Goal: Transaction & Acquisition: Purchase product/service

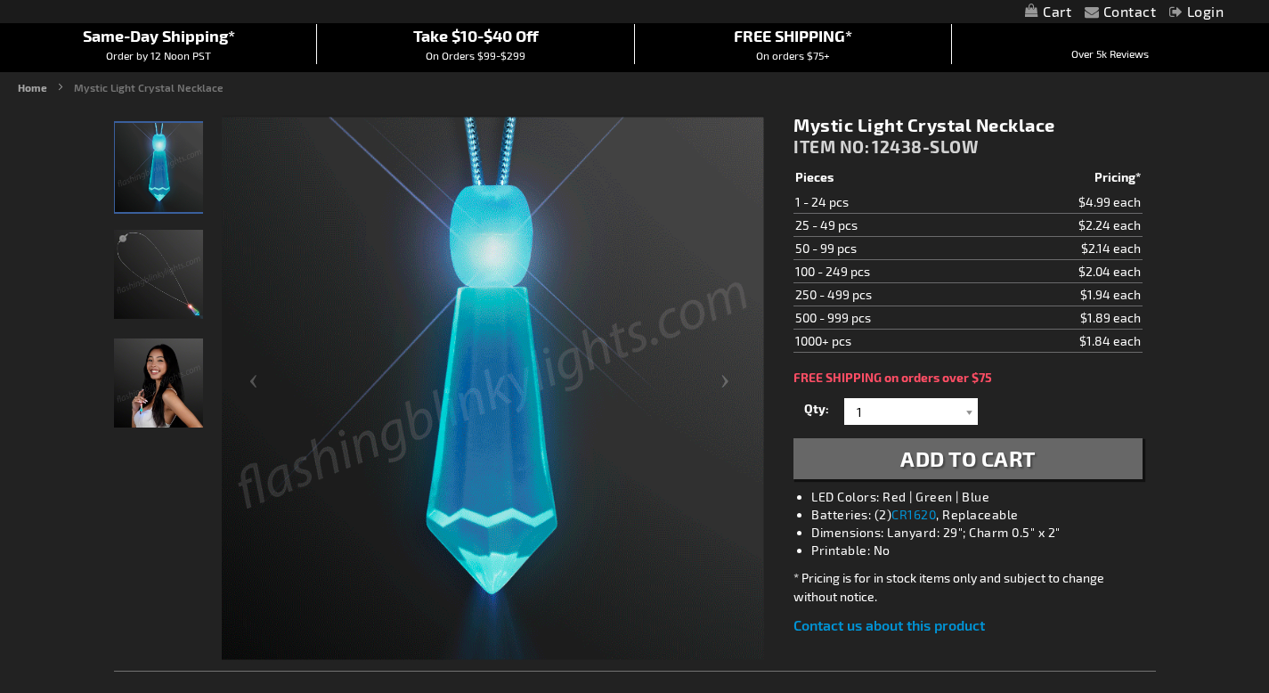
scroll to position [156, 0]
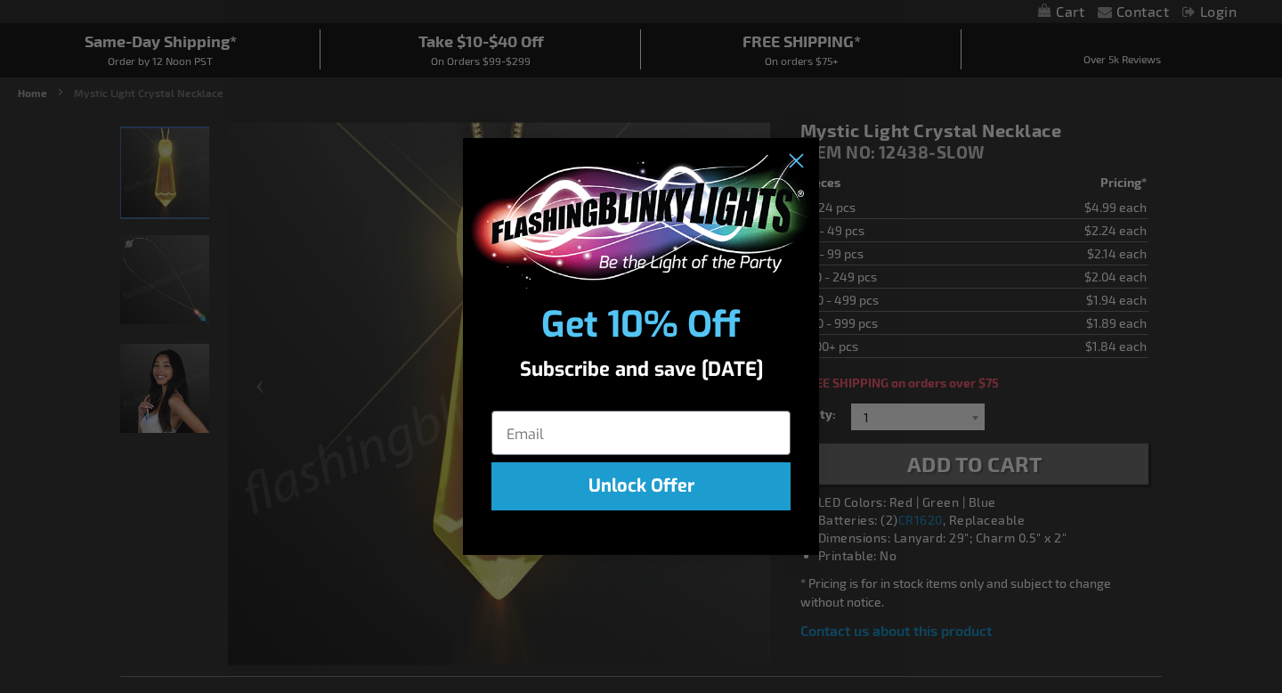
click at [790, 141] on div "POPUP Form" at bounding box center [641, 218] width 356 height 160
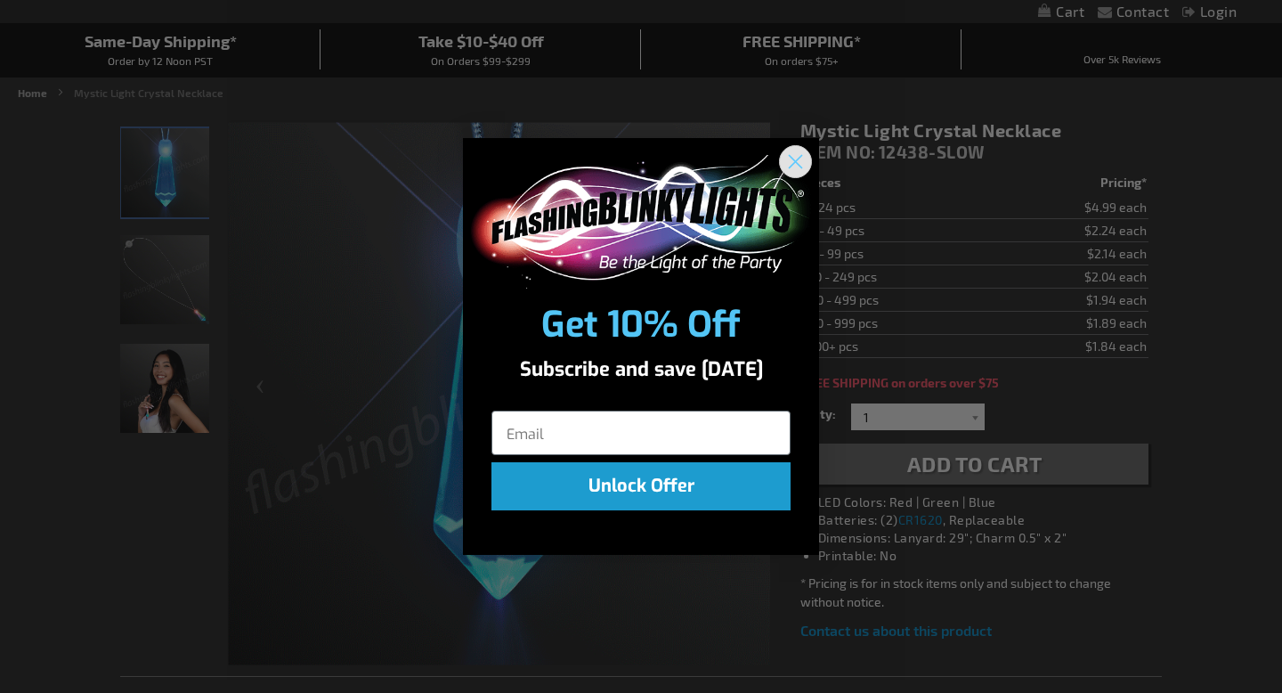
click at [788, 155] on circle "Close dialog" at bounding box center [795, 160] width 29 height 29
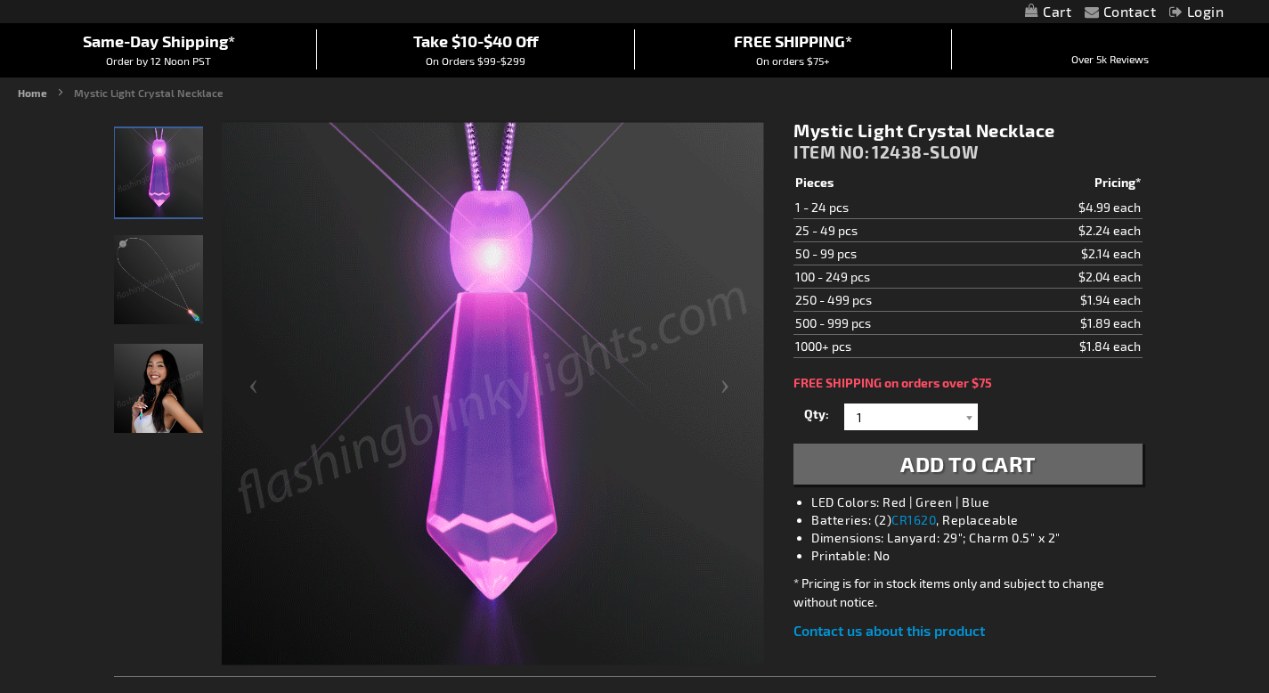
click at [196, 264] on img "Mystic Light Up Crystal LED Necklace" at bounding box center [158, 279] width 89 height 89
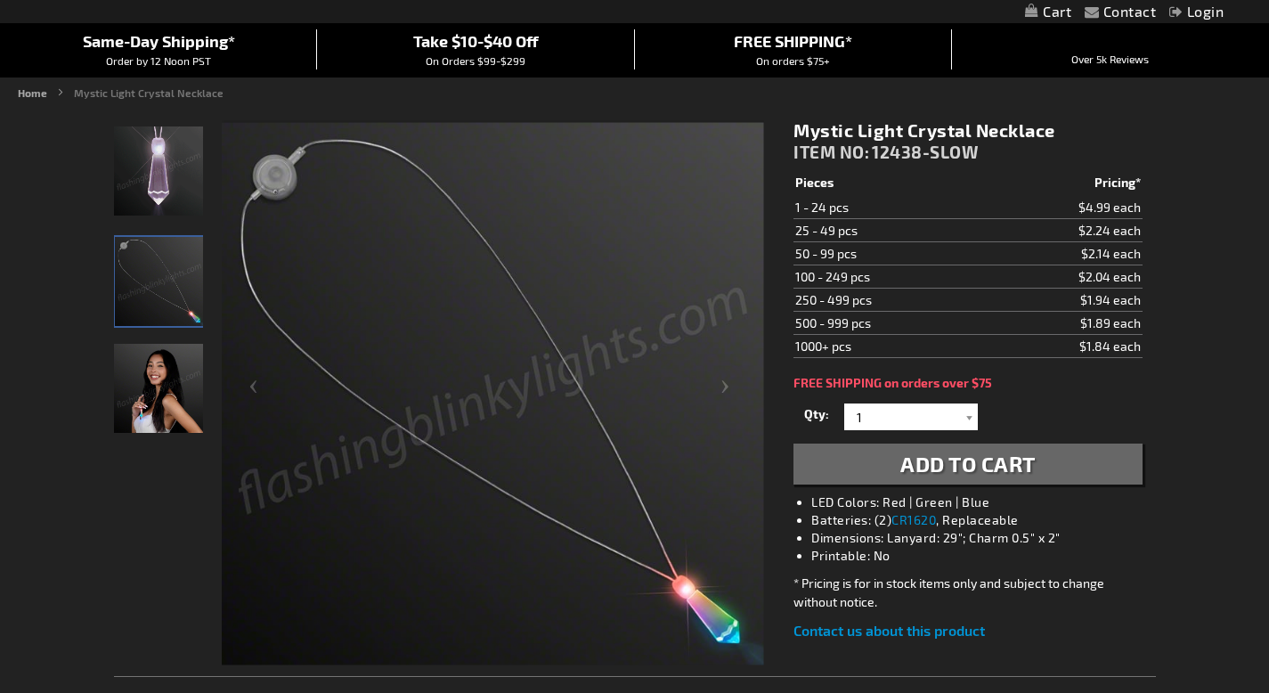
click at [146, 372] on img "Woman displaying Mystic Light Up Crystal LED Necklace" at bounding box center [158, 388] width 89 height 89
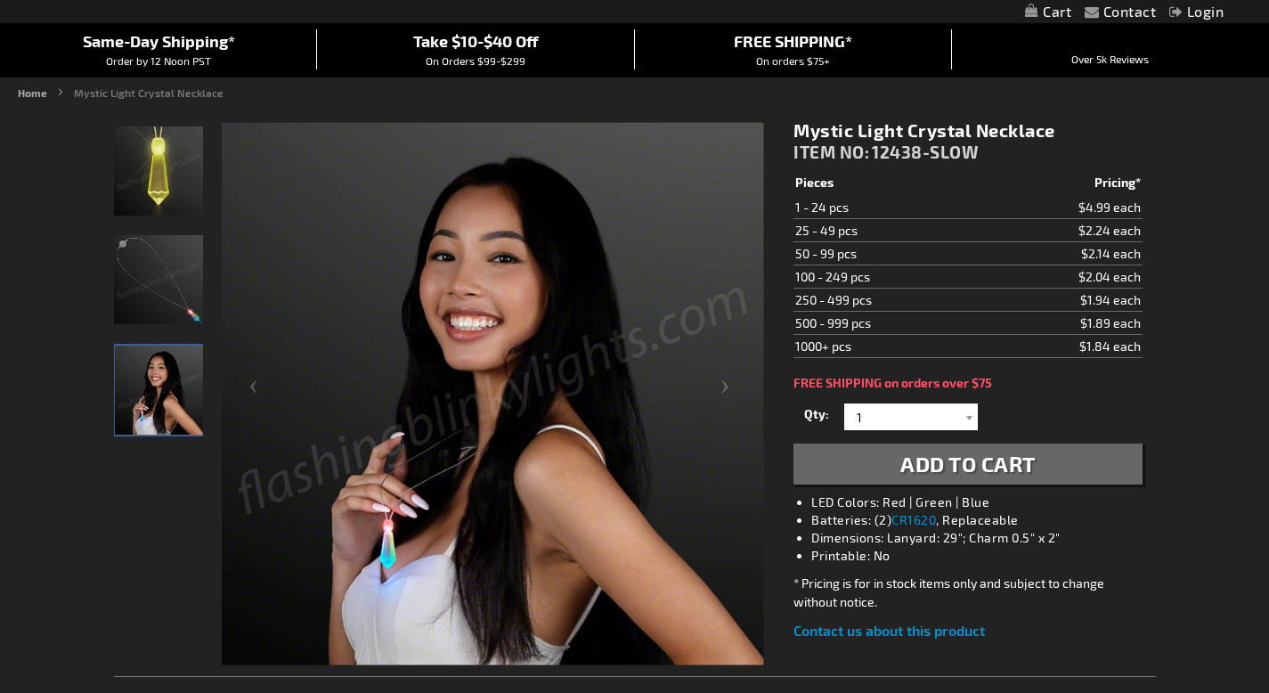
click at [158, 177] on img "Mystic Light Up Crystal LED Necklace" at bounding box center [158, 170] width 89 height 89
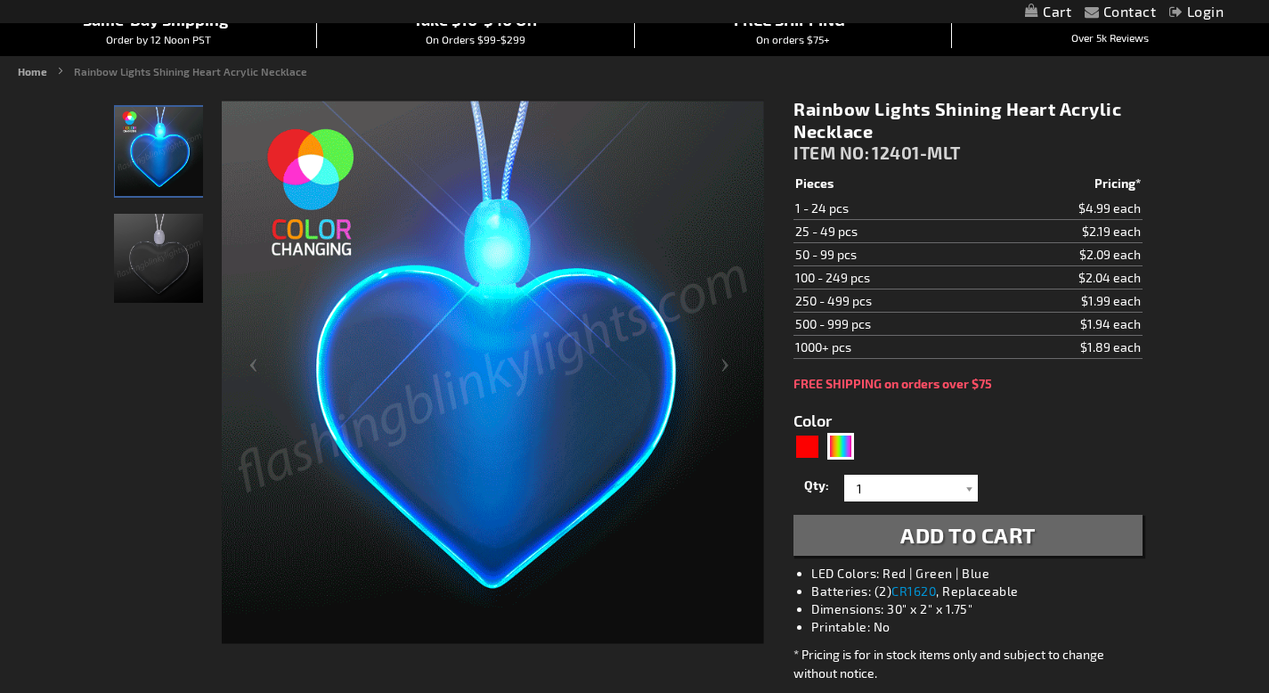
scroll to position [110, 0]
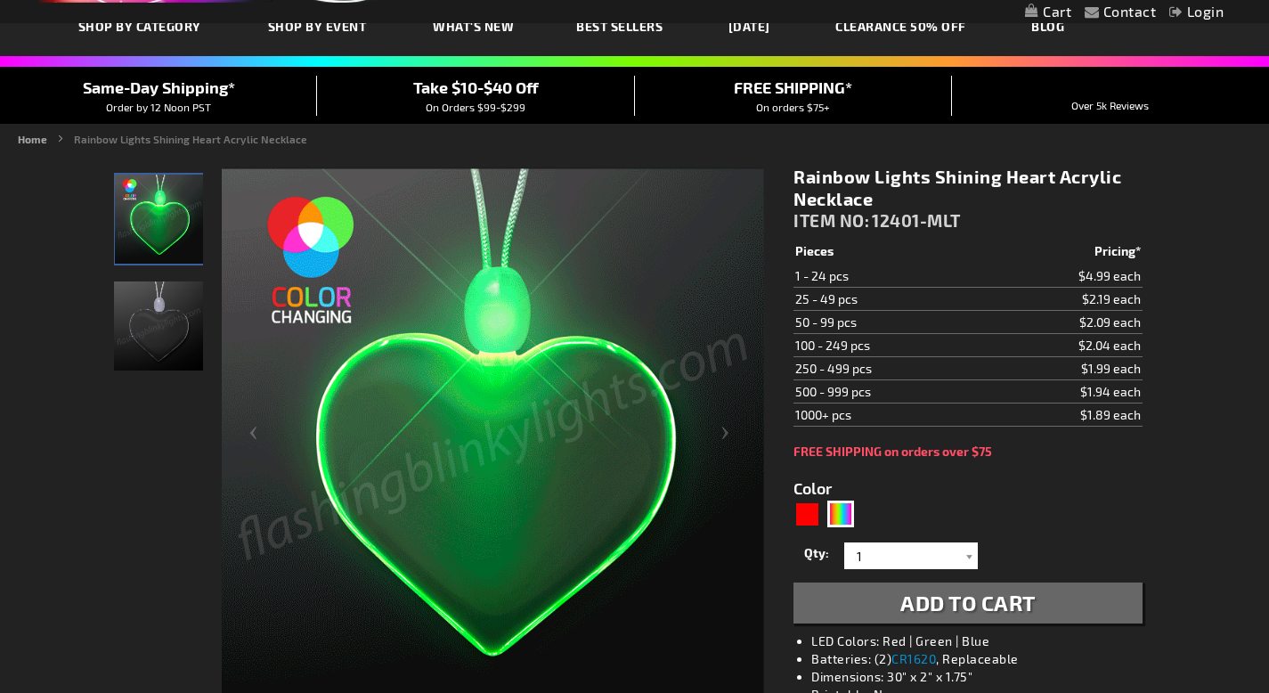
click at [129, 331] on img "Rainbow Lights Acrylic Heart LED Necklace" at bounding box center [158, 325] width 89 height 89
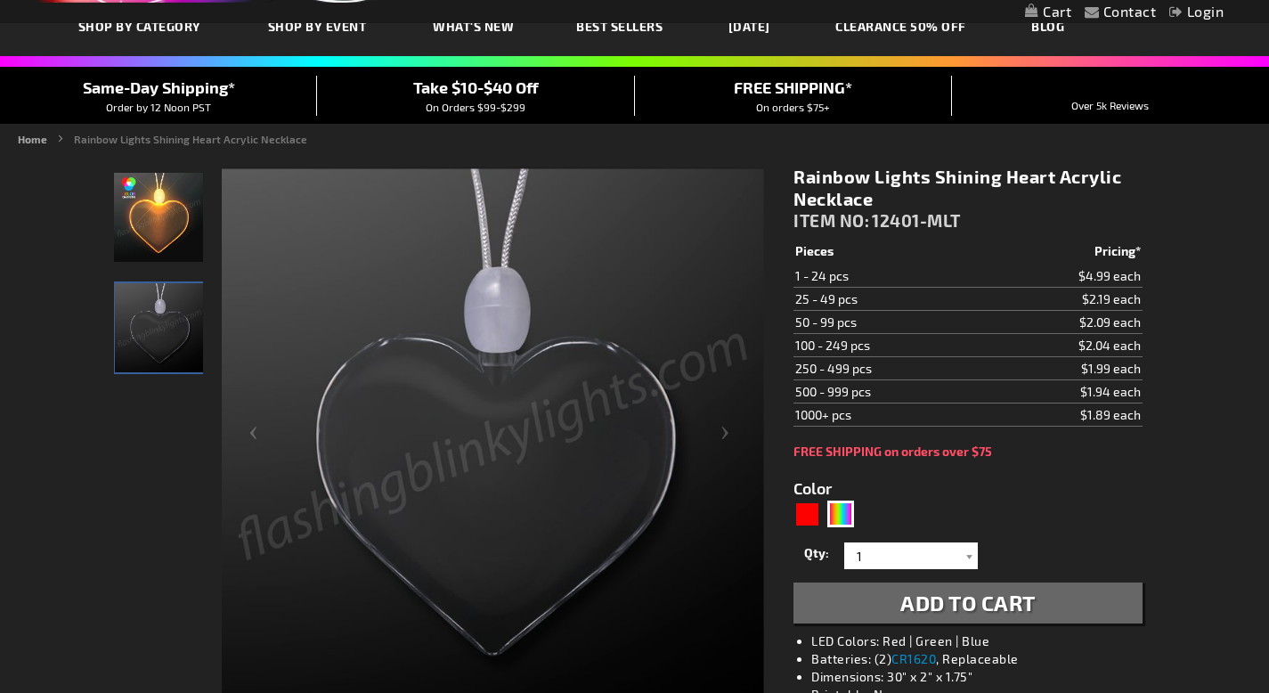
click at [162, 187] on img "Rainbow Lights Acrylic Heart LED Necklace" at bounding box center [158, 217] width 89 height 89
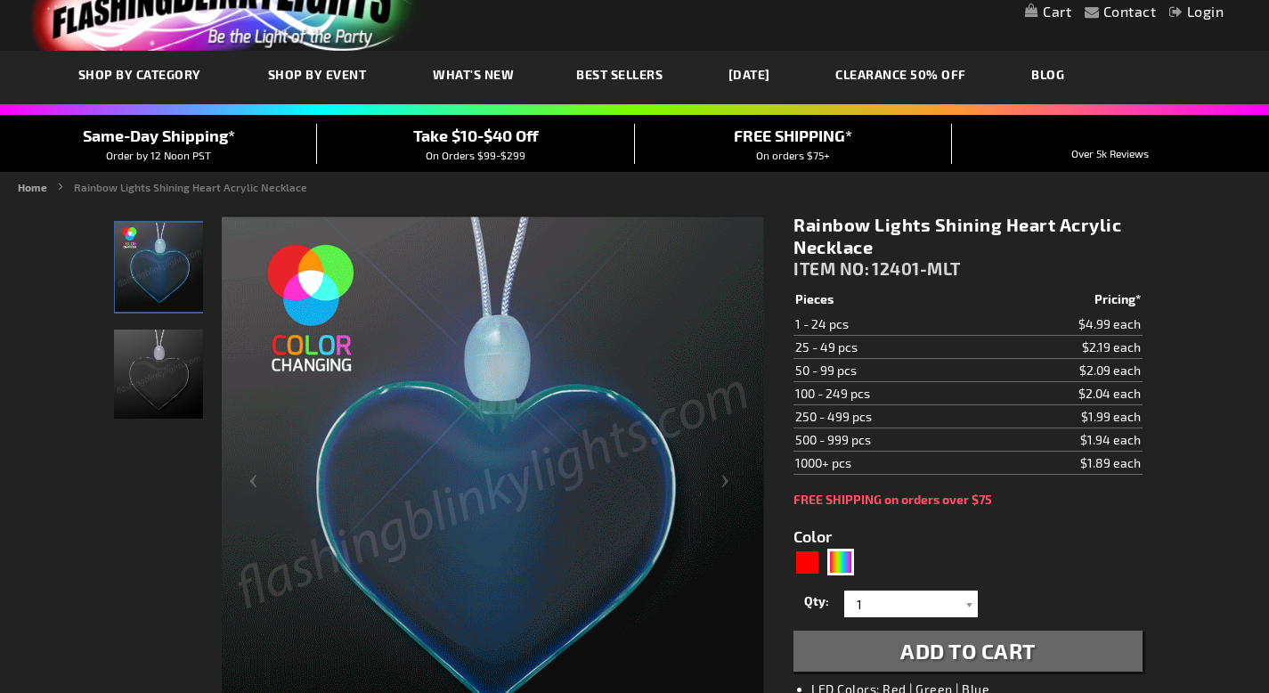
scroll to position [59, 0]
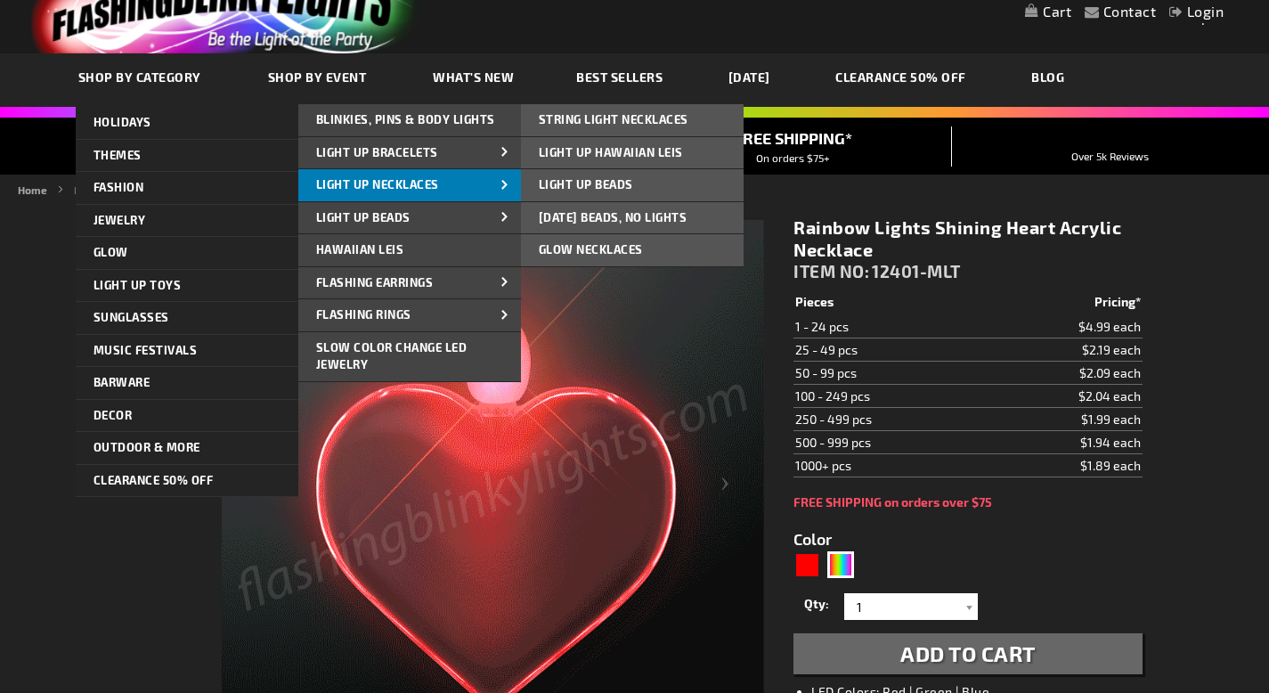
click at [401, 187] on span "Light Up Necklaces" at bounding box center [377, 184] width 123 height 14
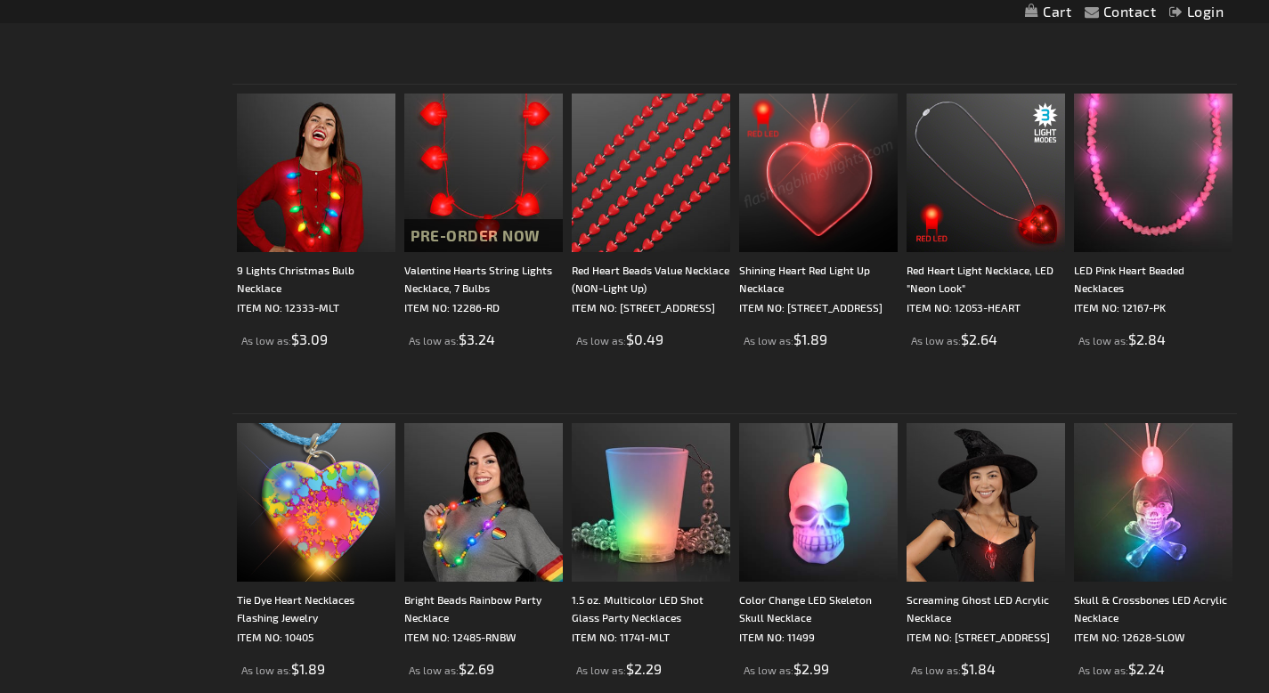
scroll to position [1943, 0]
